Goal: Transaction & Acquisition: Subscribe to service/newsletter

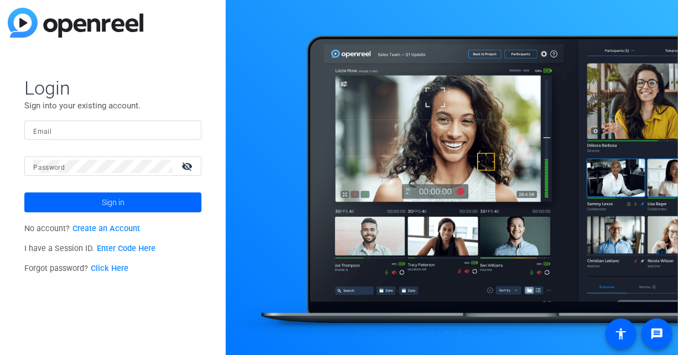
click at [137, 228] on link "Create an Account" at bounding box center [107, 228] width 68 height 9
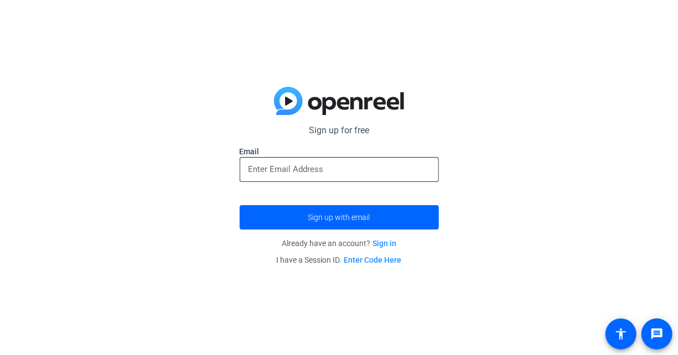
click at [247, 178] on div at bounding box center [339, 169] width 199 height 25
click at [265, 174] on input "email" at bounding box center [340, 169] width 182 height 13
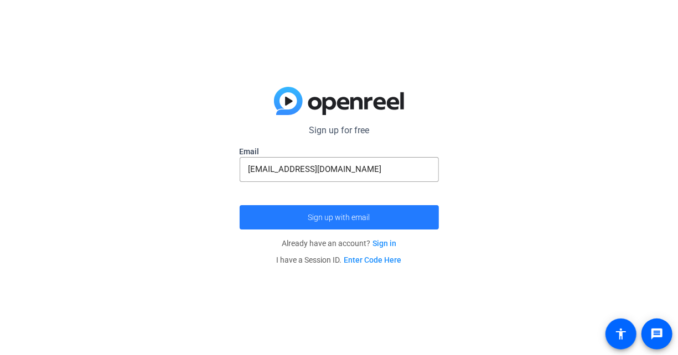
click at [318, 230] on span "submit" at bounding box center [339, 217] width 199 height 27
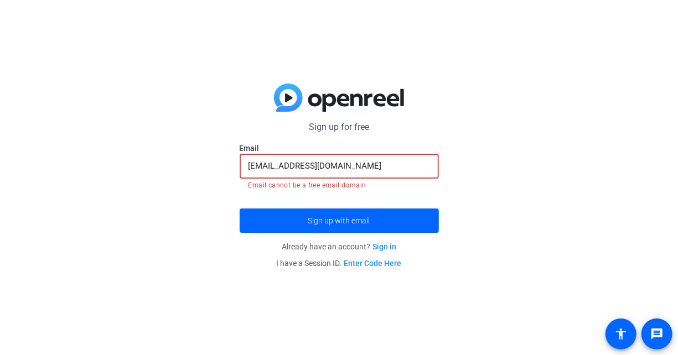
drag, startPoint x: 367, startPoint y: 162, endPoint x: 65, endPoint y: 151, distance: 301.9
click at [65, 151] on div "Sign up for free [PERSON_NAME][EMAIL_ADDRESS][PERSON_NAME][DOMAIN_NAME] Email […" at bounding box center [339, 177] width 678 height 355
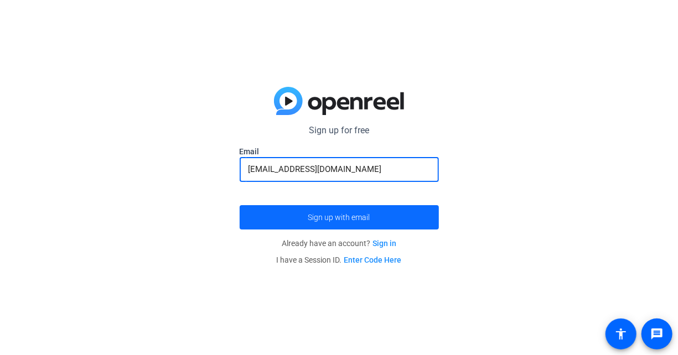
click at [313, 206] on span "submit" at bounding box center [339, 217] width 199 height 27
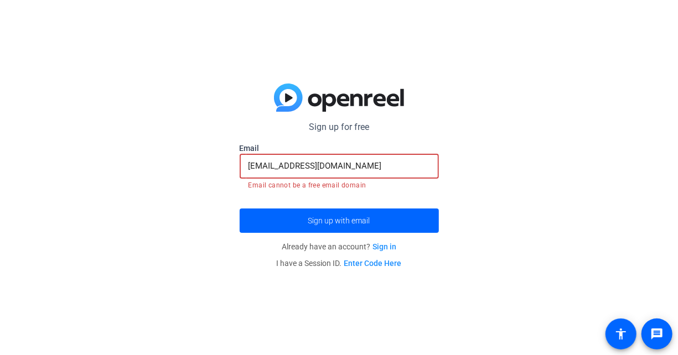
drag, startPoint x: 355, startPoint y: 173, endPoint x: 179, endPoint y: 163, distance: 176.3
click at [179, 163] on div "Sign up for free [PERSON_NAME][EMAIL_ADDRESS][PERSON_NAME][DOMAIN_NAME] Email […" at bounding box center [339, 177] width 678 height 355
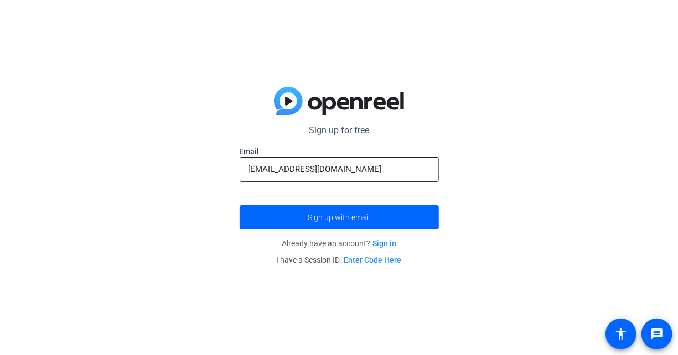
drag, startPoint x: 354, startPoint y: 177, endPoint x: 251, endPoint y: 168, distance: 103.9
click at [251, 168] on div "[EMAIL_ADDRESS][DOMAIN_NAME]" at bounding box center [340, 169] width 182 height 25
drag, startPoint x: 327, startPoint y: 165, endPoint x: 237, endPoint y: 158, distance: 89.9
click at [237, 158] on div "Sign up for free [PERSON_NAME][EMAIL_ADDRESS][PERSON_NAME][DOMAIN_NAME] Email […" at bounding box center [339, 177] width 678 height 355
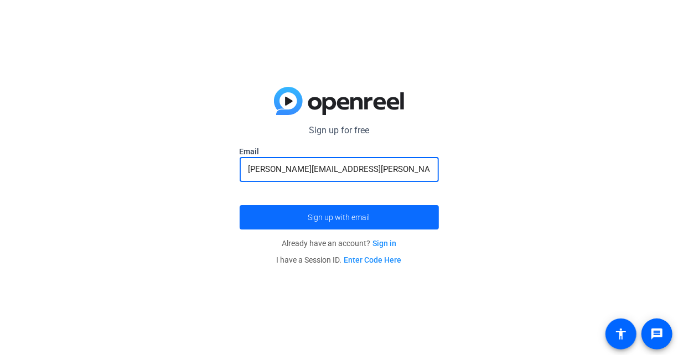
type input "[PERSON_NAME][EMAIL_ADDRESS][PERSON_NAME][DOMAIN_NAME]"
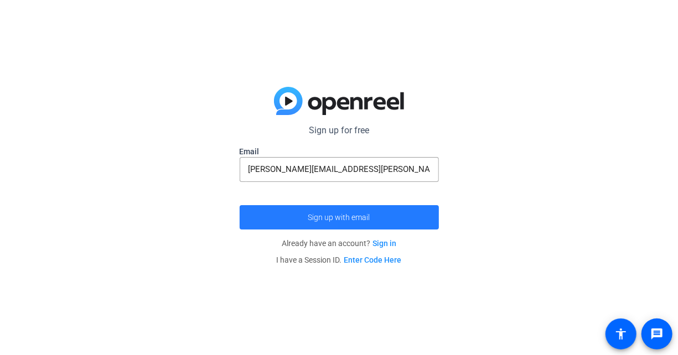
click at [248, 217] on span "submit" at bounding box center [339, 217] width 199 height 27
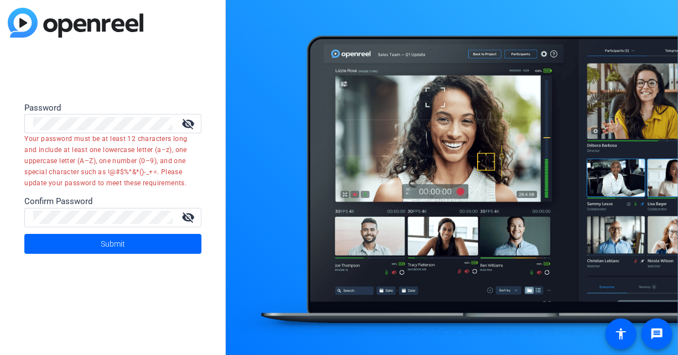
click at [137, 113] on div "Password" at bounding box center [112, 108] width 177 height 13
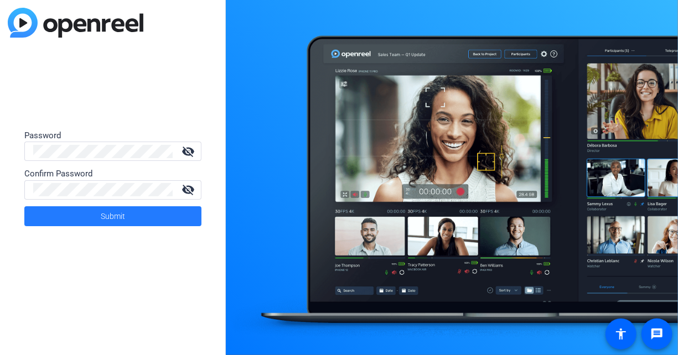
click at [138, 219] on span at bounding box center [112, 216] width 177 height 27
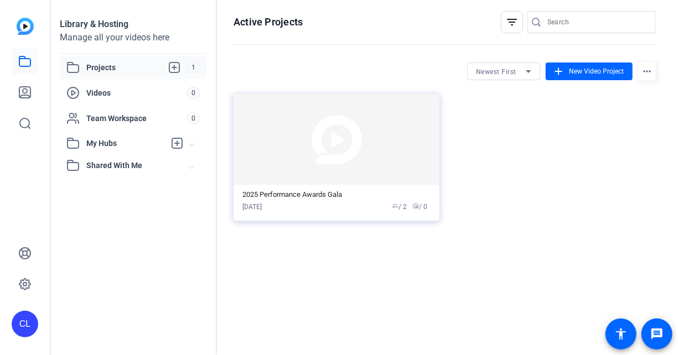
click at [195, 69] on span "1" at bounding box center [194, 67] width 14 height 12
